Goal: Information Seeking & Learning: Learn about a topic

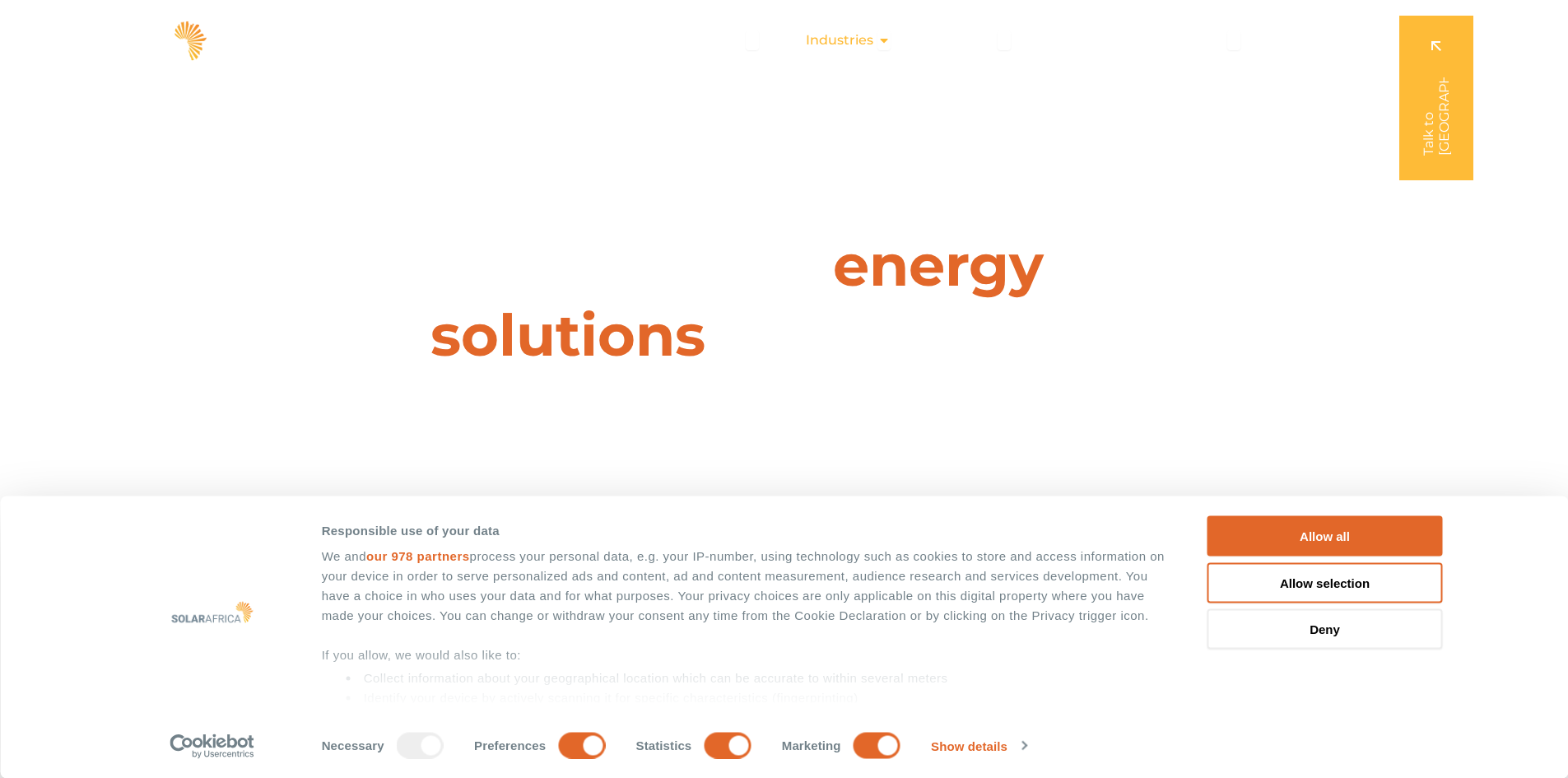
click at [841, 38] on span "Industries" at bounding box center [840, 40] width 68 height 20
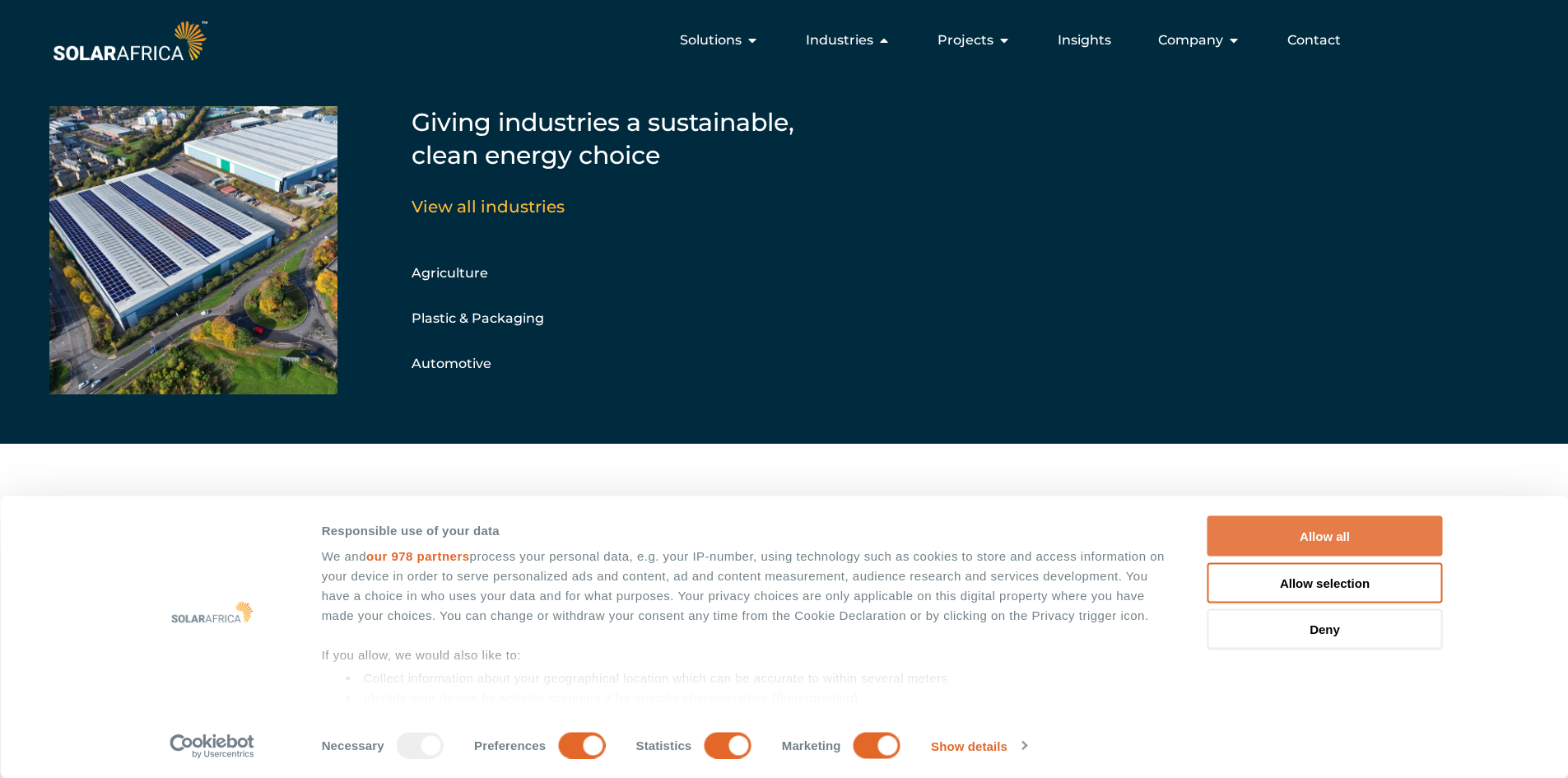
click at [1346, 531] on button "Allow all" at bounding box center [1325, 536] width 235 height 40
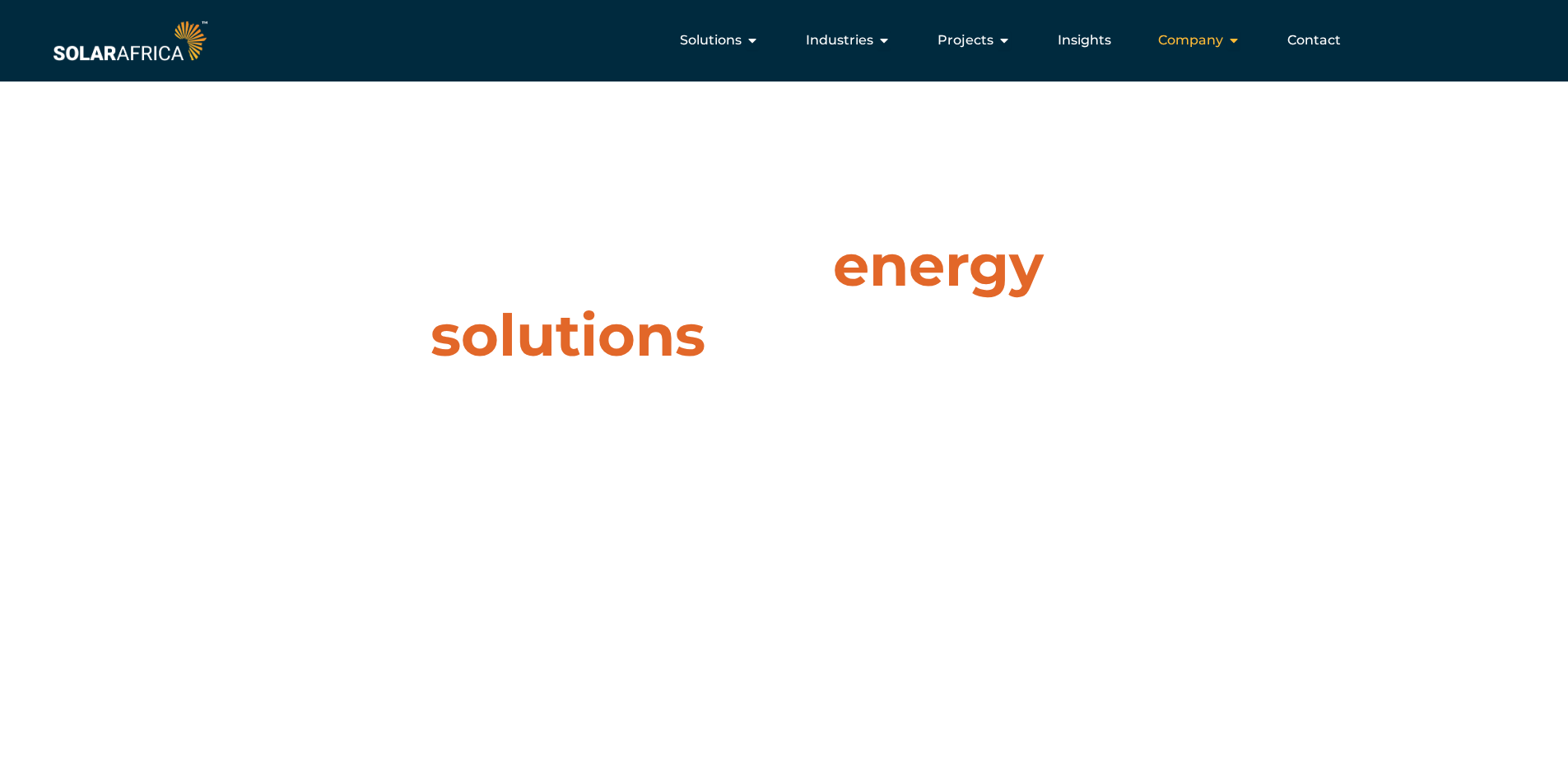
click at [1176, 50] on span "Company" at bounding box center [1191, 40] width 65 height 20
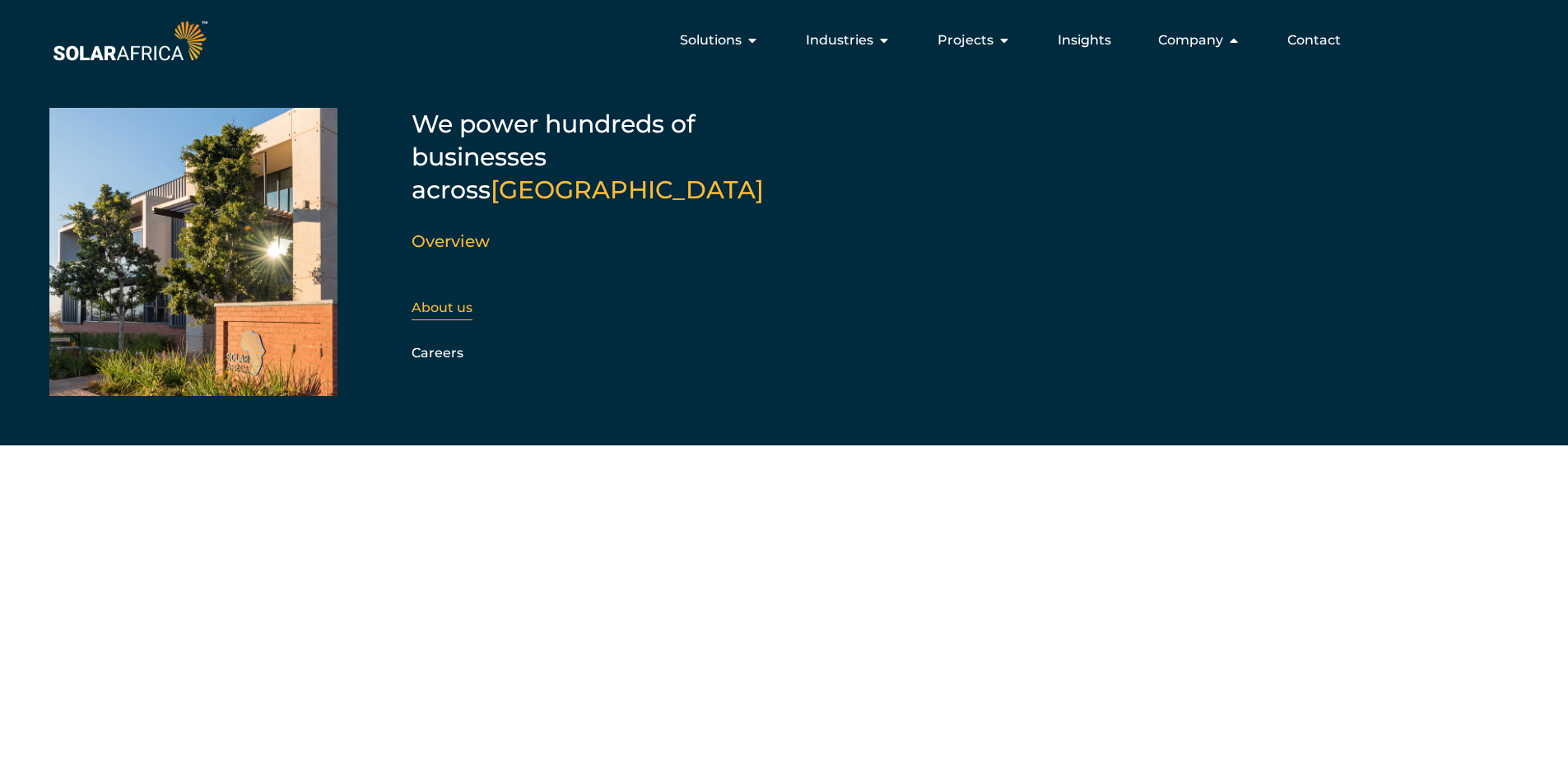
click at [452, 299] on link "About us" at bounding box center [442, 307] width 61 height 16
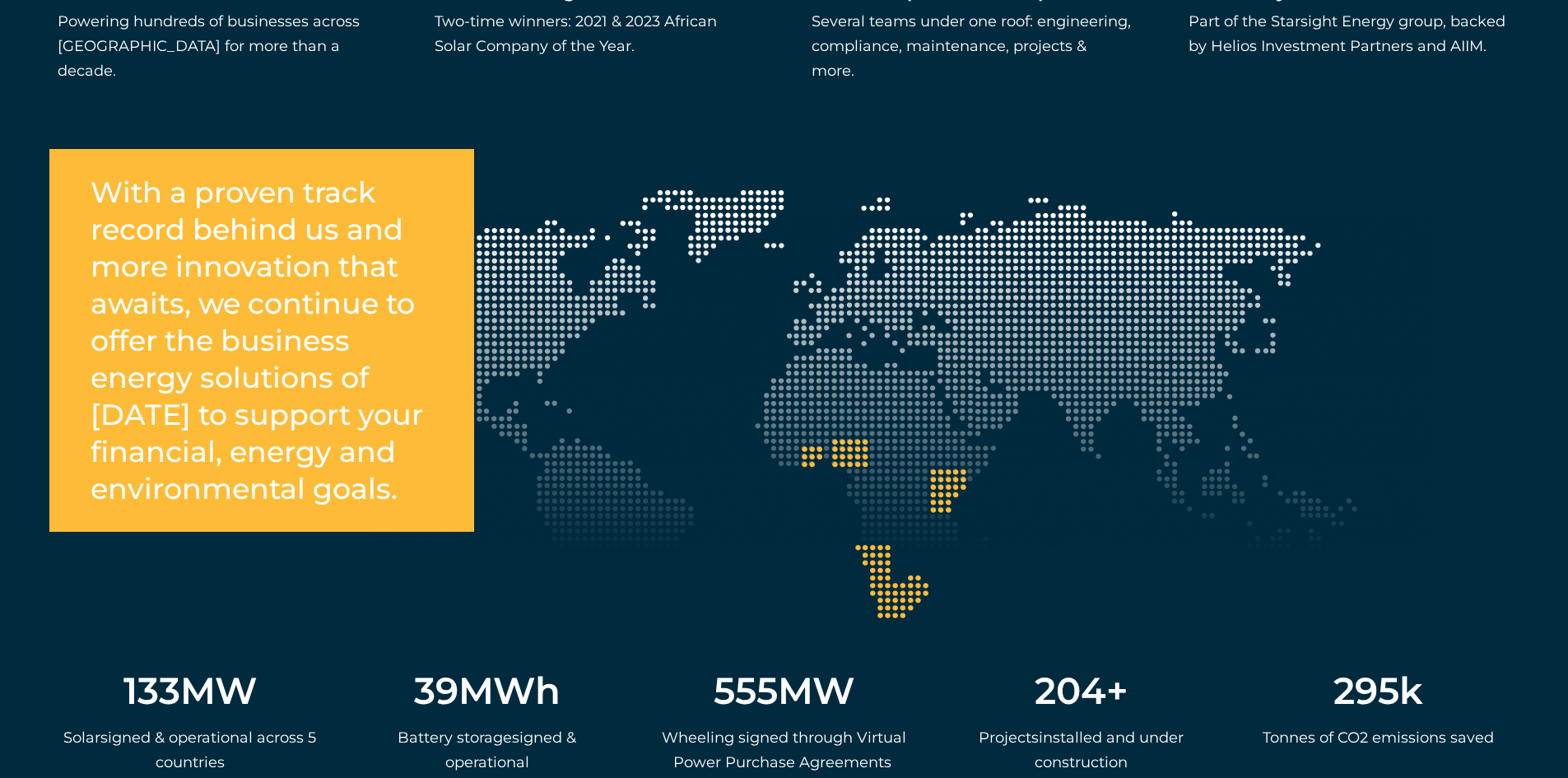
scroll to position [2908, 0]
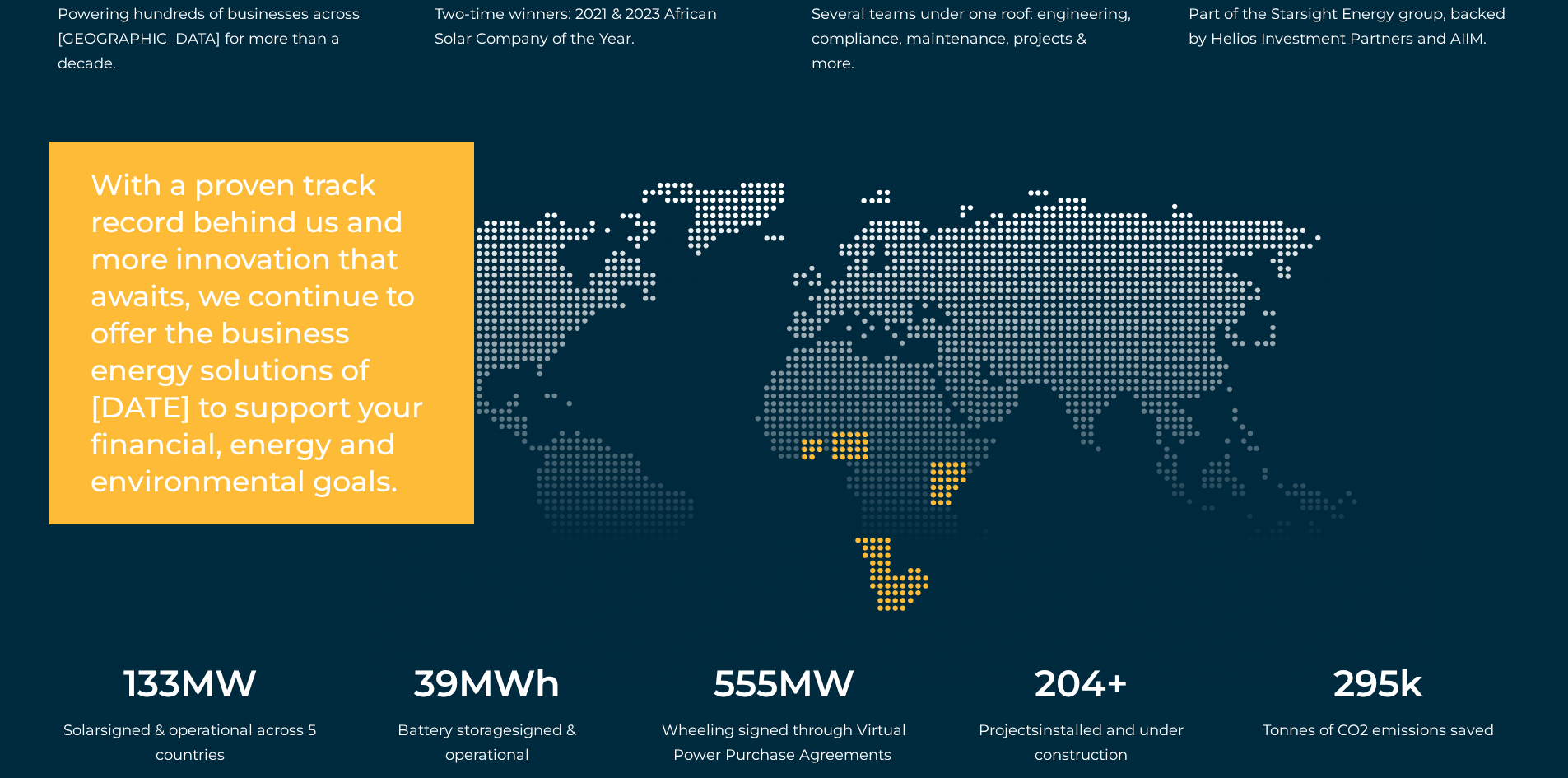
click at [907, 541] on div "133 MW S olar s igned & operational across 5 countries 39 MWh Ba ttery storage …" at bounding box center [784, 672] width 1469 height 261
